Goal: Transaction & Acquisition: Purchase product/service

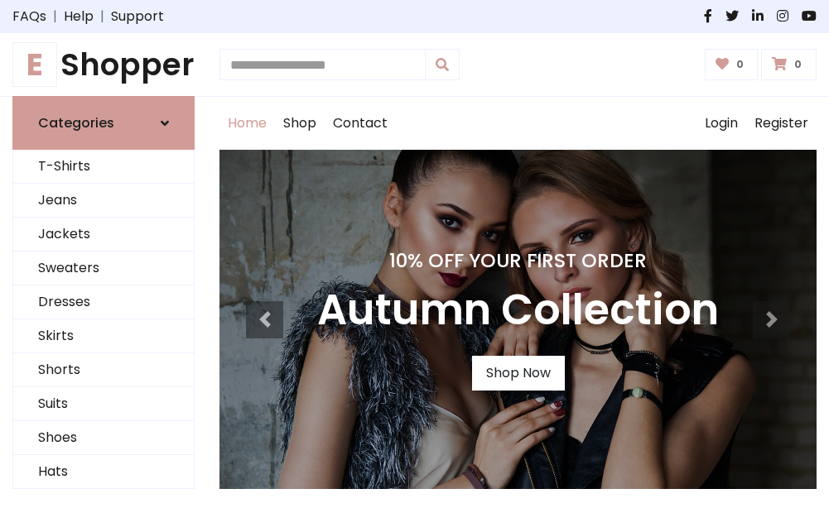
click at [414, 266] on h4 "10% Off Your First Order" at bounding box center [518, 260] width 402 height 23
click at [517, 373] on link "Shop Now" at bounding box center [518, 373] width 93 height 35
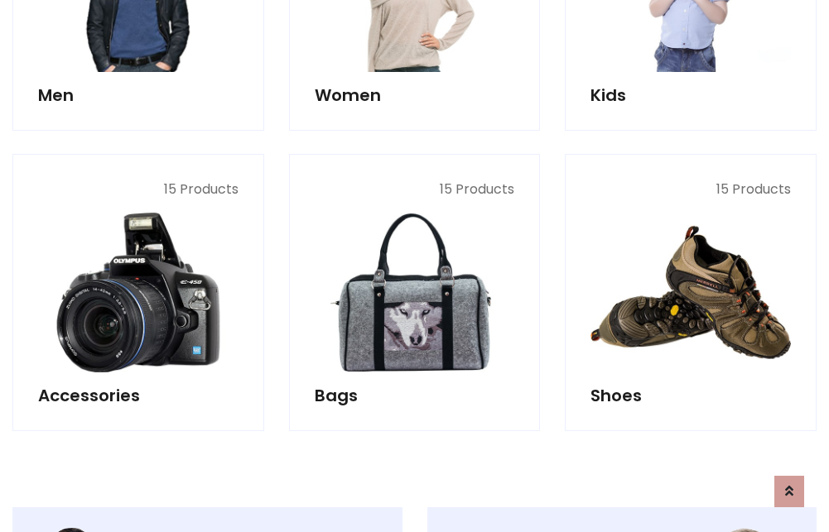
scroll to position [1651, 0]
